Goal: Information Seeking & Learning: Learn about a topic

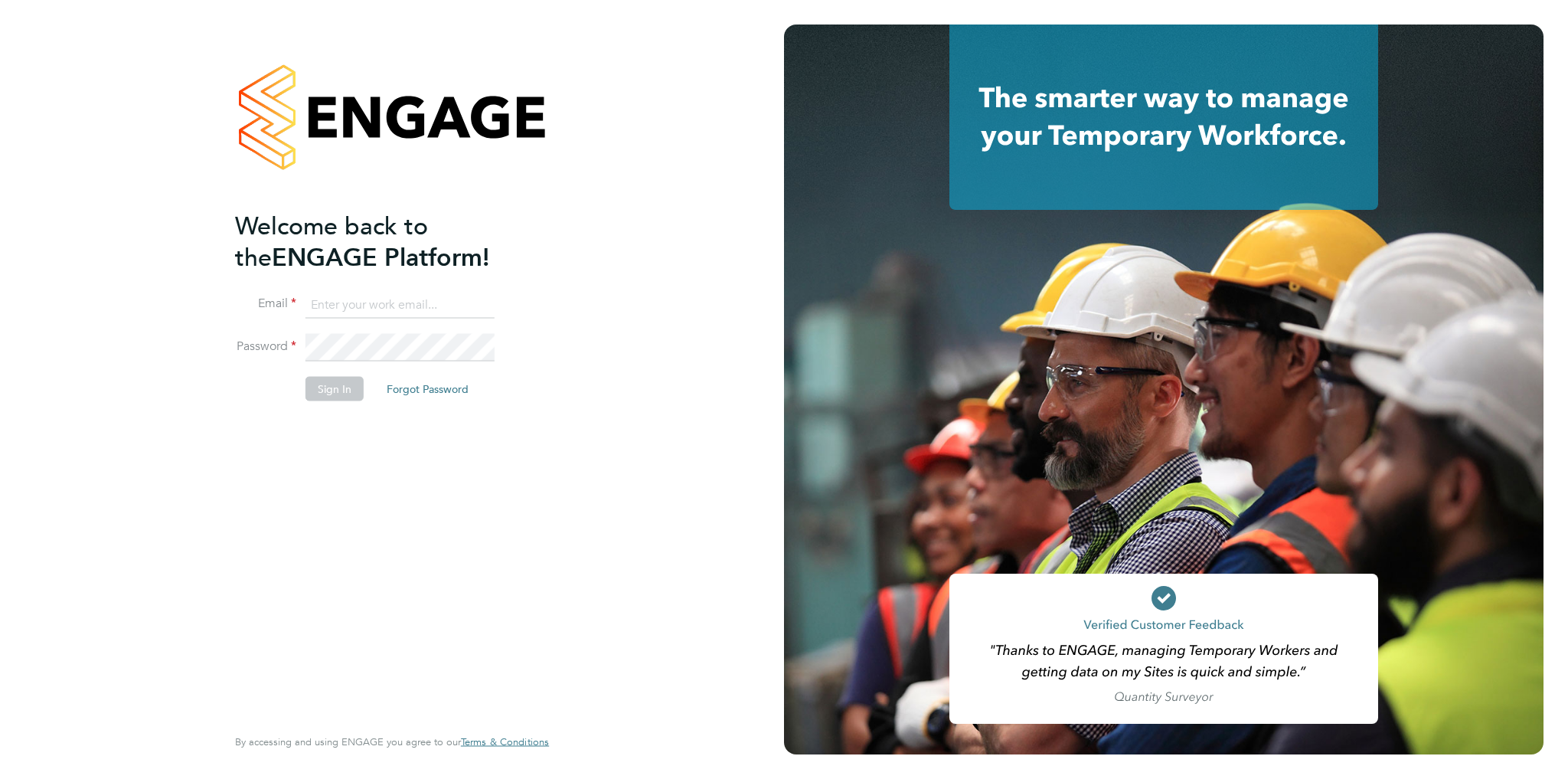
type input "amelia.tuffen@randstadcpe.com"
click at [324, 391] on button "Sign In" at bounding box center [334, 388] width 58 height 24
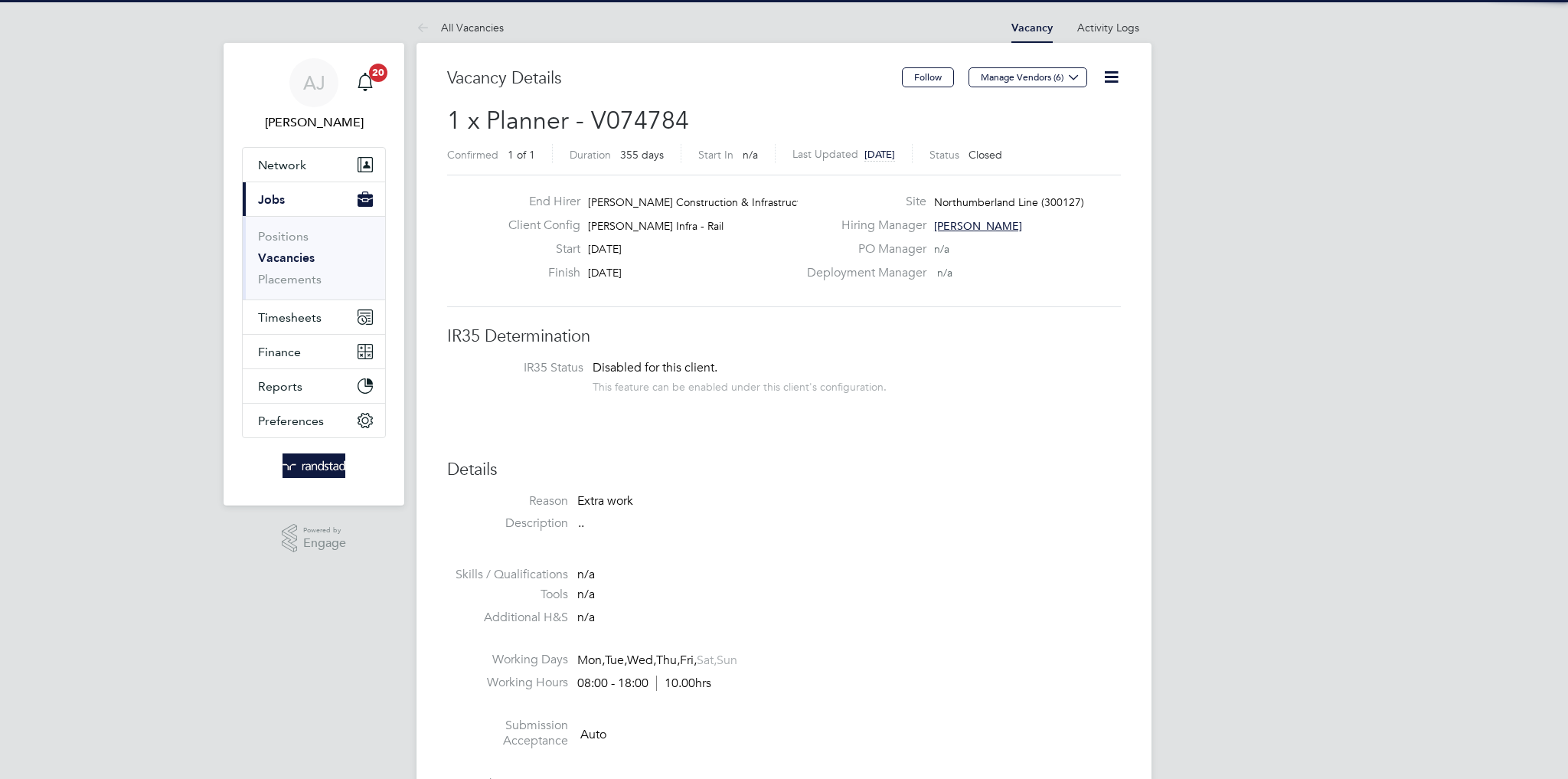
scroll to position [45, 107]
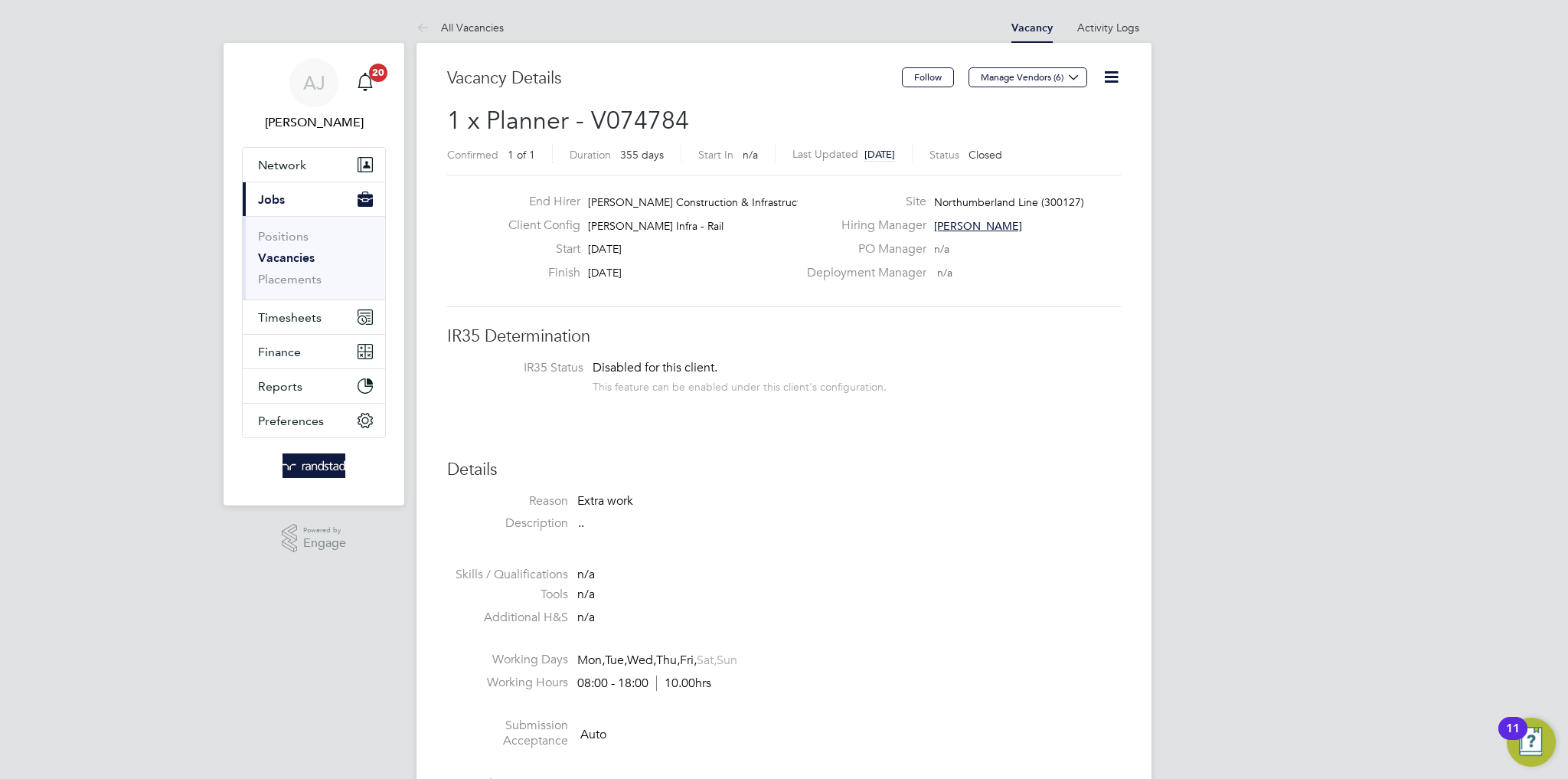
click at [289, 261] on link "Vacancies" at bounding box center [286, 258] width 56 height 14
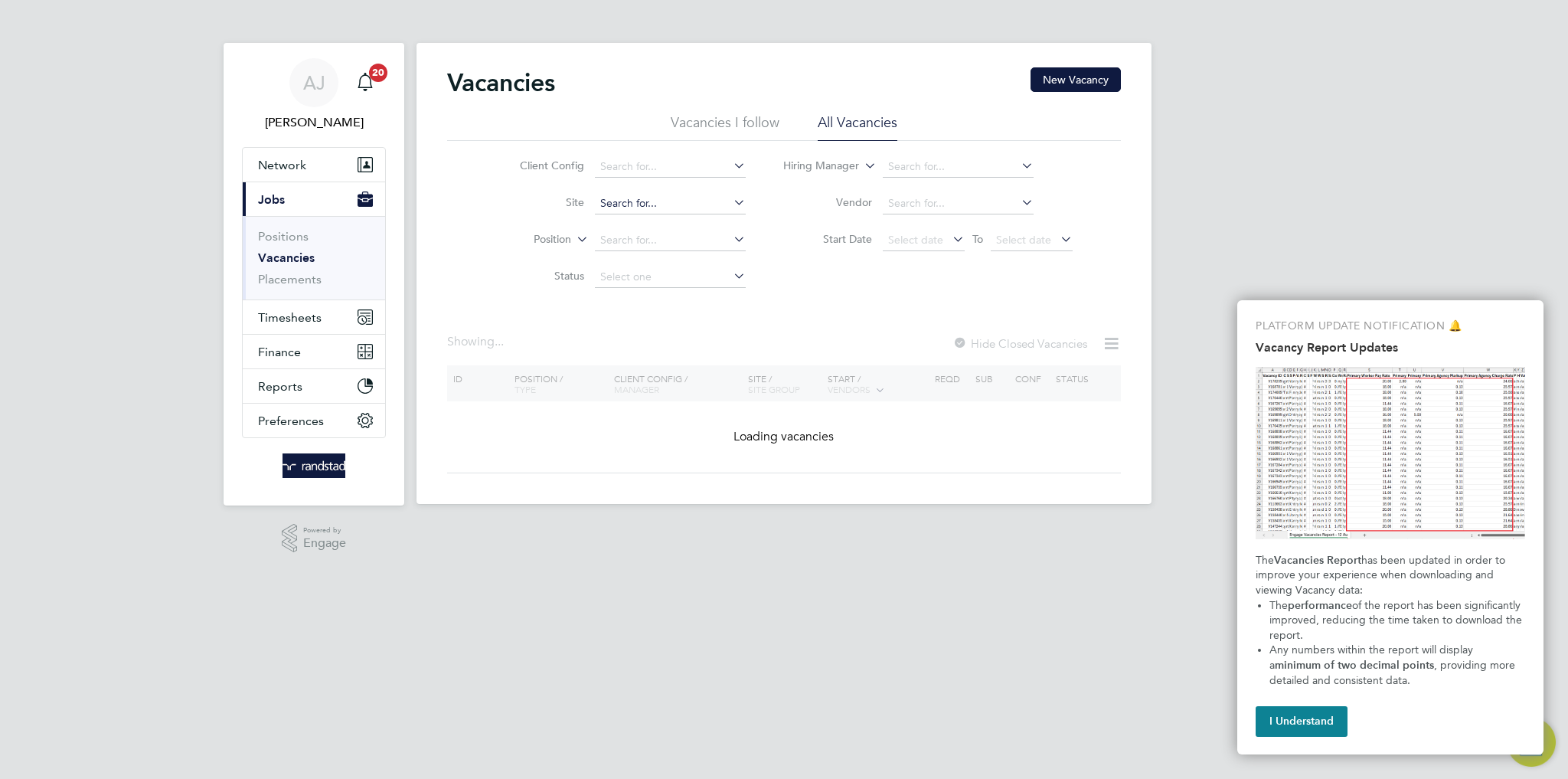
click at [643, 193] on input at bounding box center [670, 203] width 150 height 21
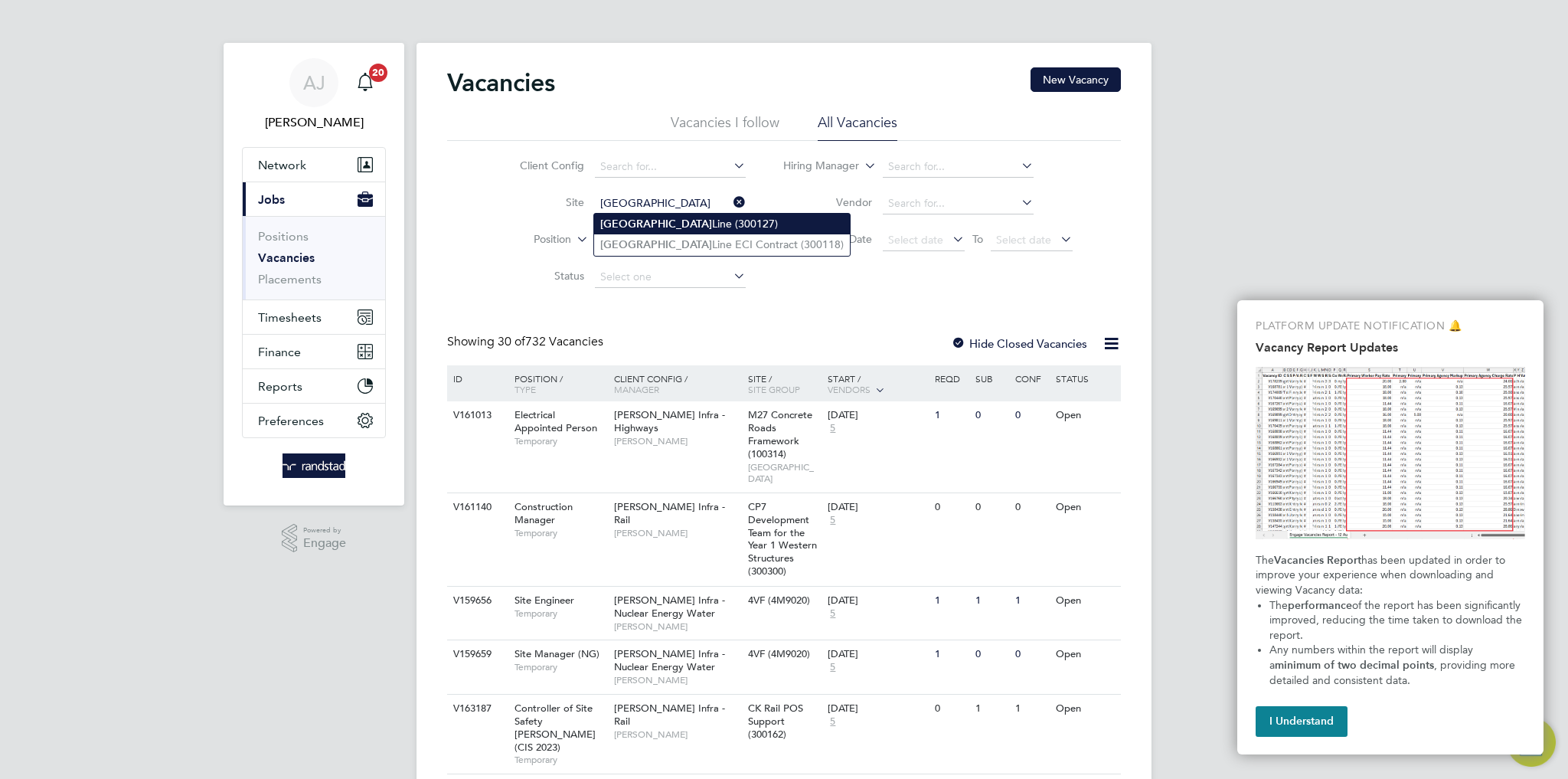
type input "Northumberland Line (300127)"
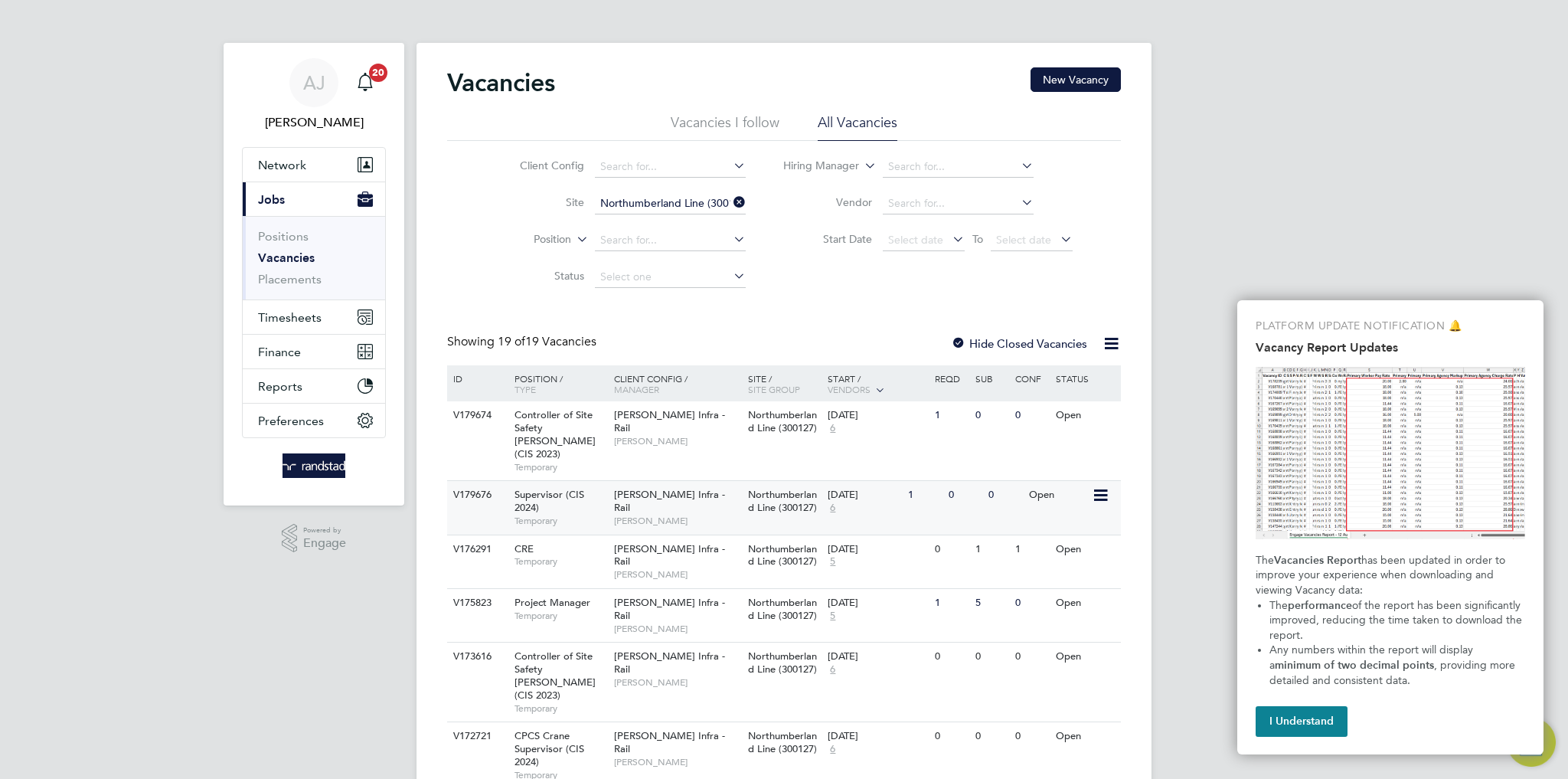
click at [928, 487] on div "1" at bounding box center [924, 495] width 39 height 29
click at [707, 436] on div "Morgan Sindall Infra - Rail Neil Roughley" at bounding box center [678, 427] width 134 height 53
click at [1075, 500] on div "V179676 Supervisor (CIS 2024) Temporary Morgan Sindall Infra - Rail Neil Roughl…" at bounding box center [784, 507] width 674 height 54
click at [877, 436] on div "25 Aug 2025 6" at bounding box center [864, 422] width 81 height 41
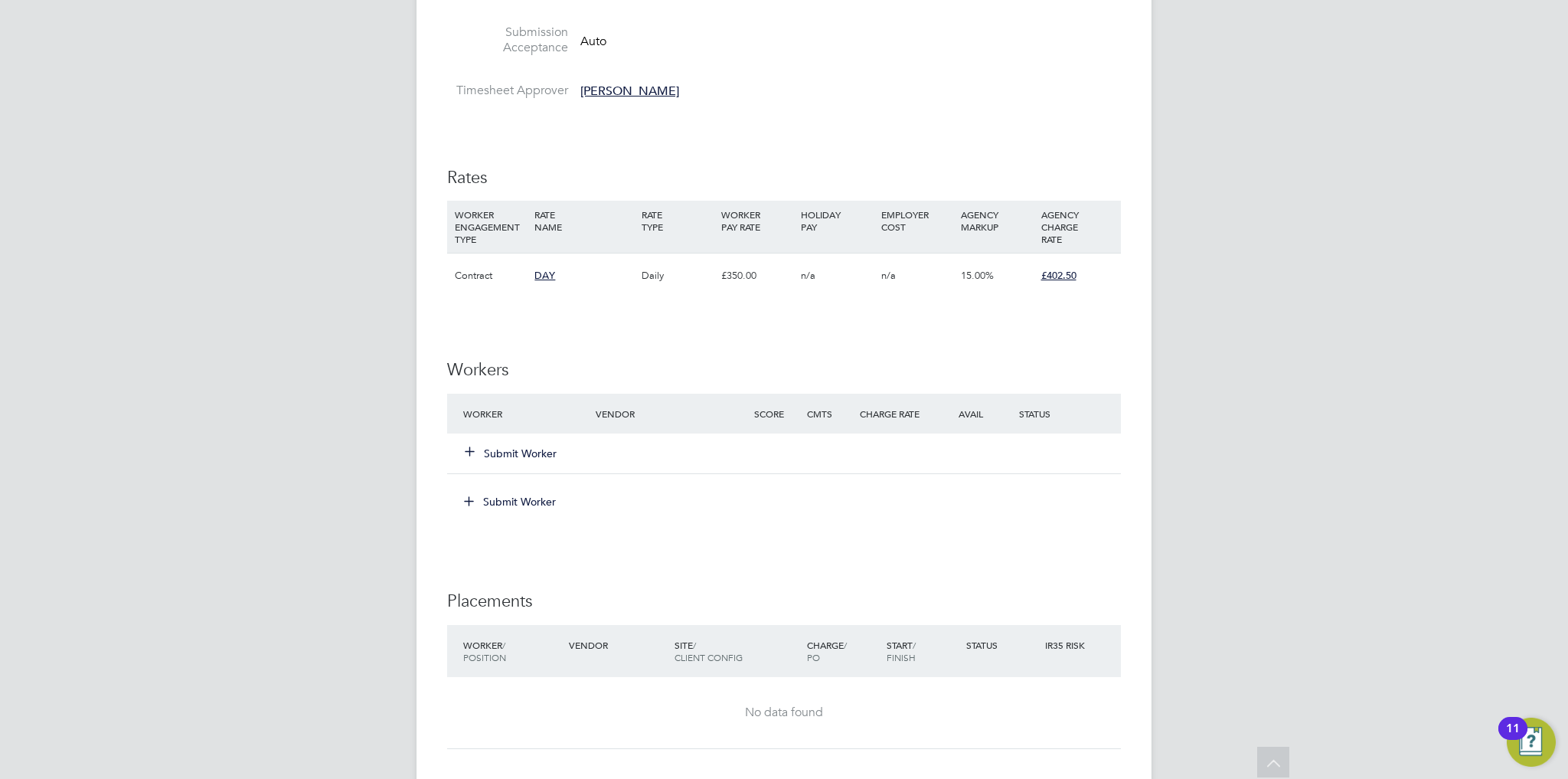
scroll to position [450, 0]
